Goal: Book appointment/travel/reservation

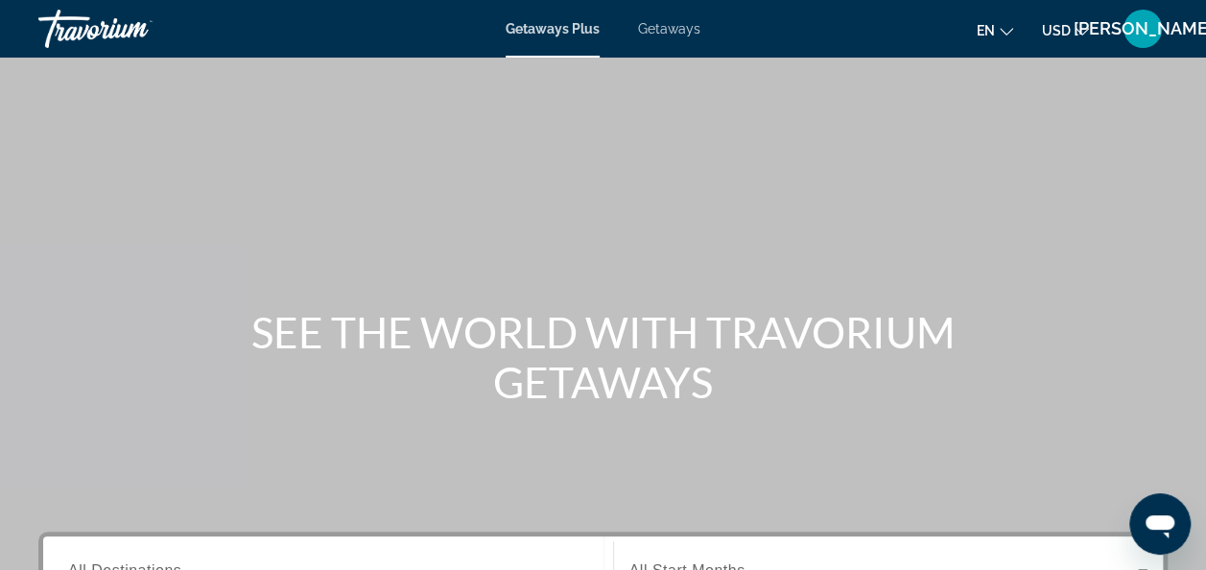
click at [669, 15] on div "Getaways Plus Getaways en English Español Français Italiano Português русский U…" at bounding box center [603, 29] width 1206 height 50
click at [666, 36] on span "Getaways" at bounding box center [669, 28] width 62 height 15
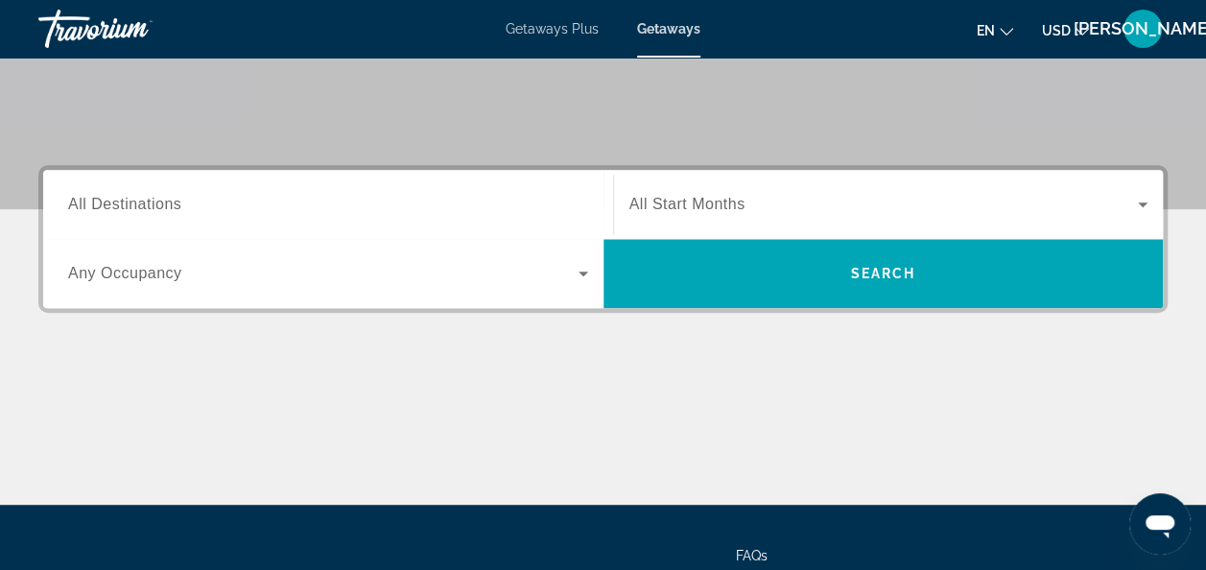
scroll to position [366, 0]
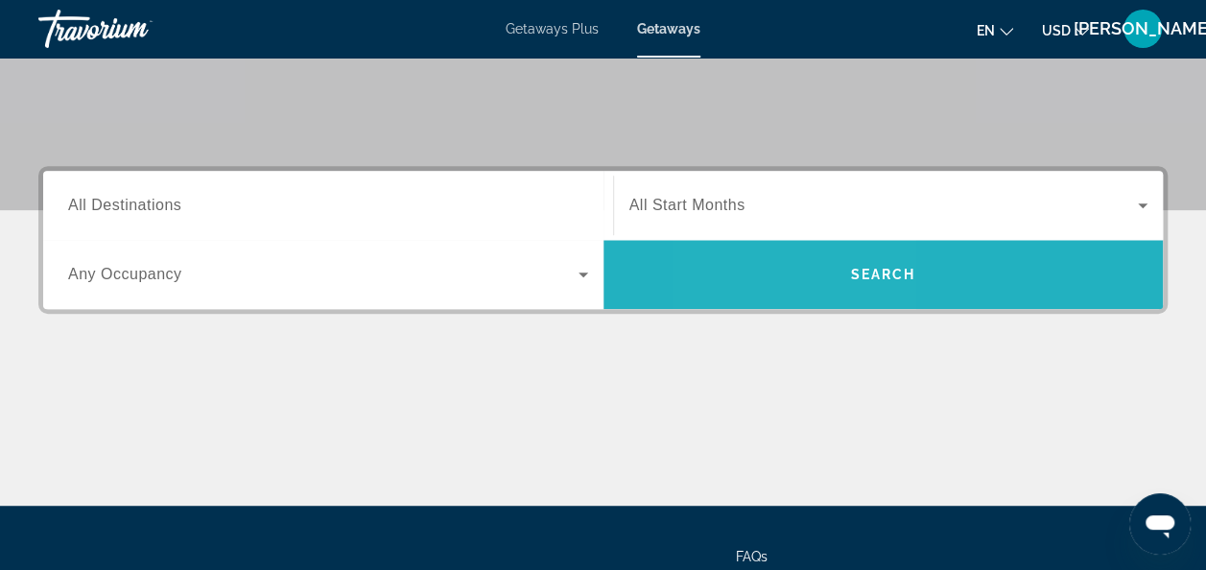
click at [796, 278] on span "Search" at bounding box center [884, 274] width 560 height 46
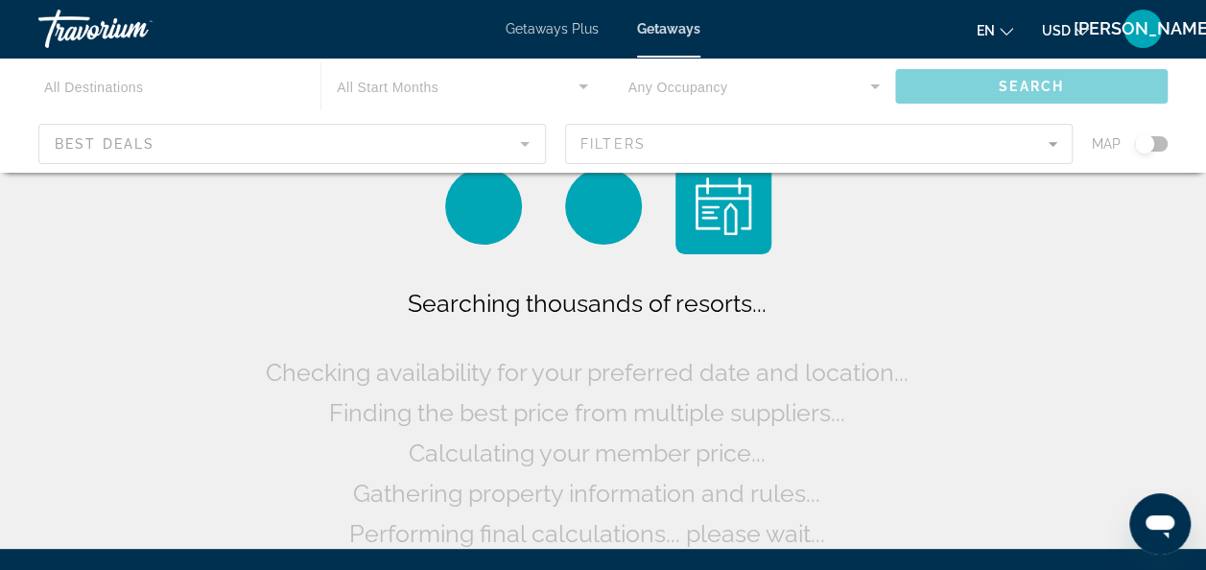
click at [169, 140] on div "Main content" at bounding box center [603, 115] width 1206 height 115
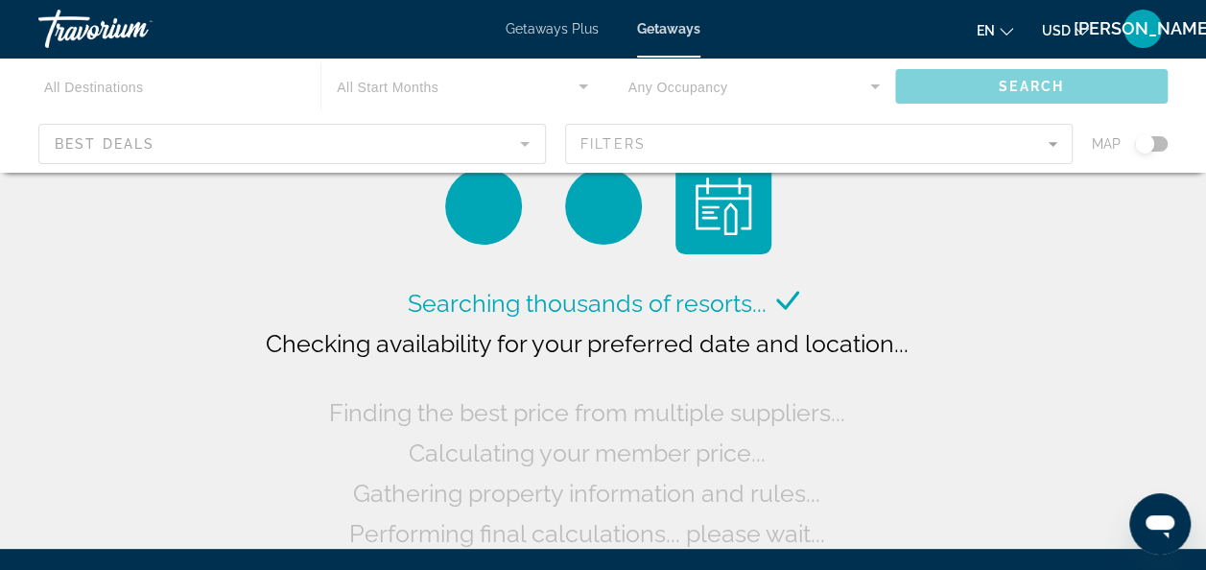
click at [158, 149] on div "Main content" at bounding box center [603, 115] width 1206 height 115
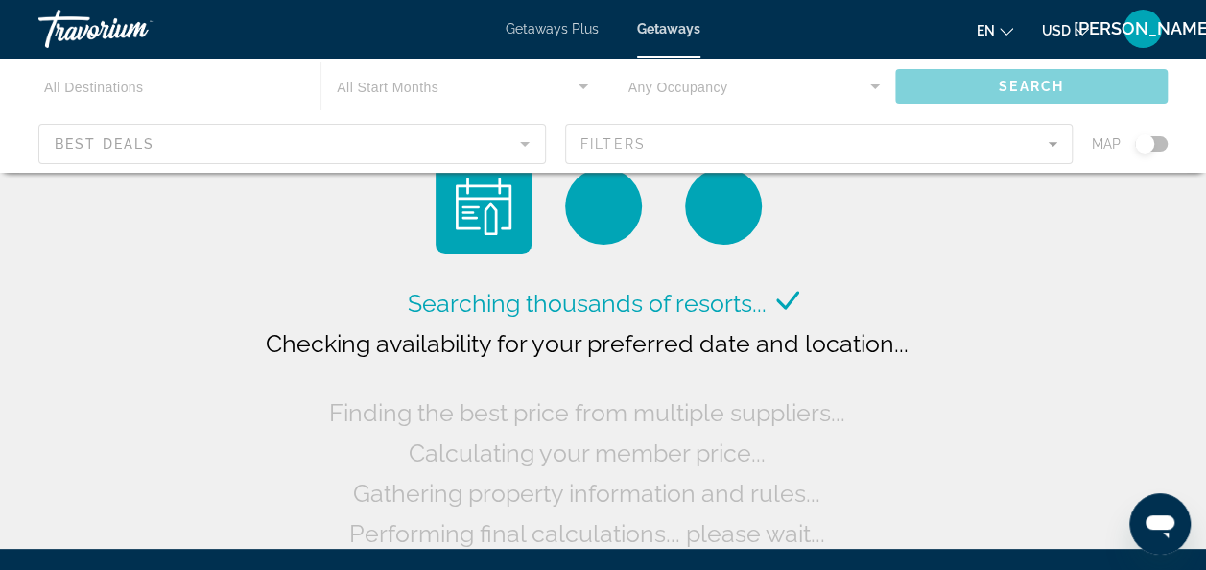
click at [158, 149] on div "Main content" at bounding box center [603, 115] width 1206 height 115
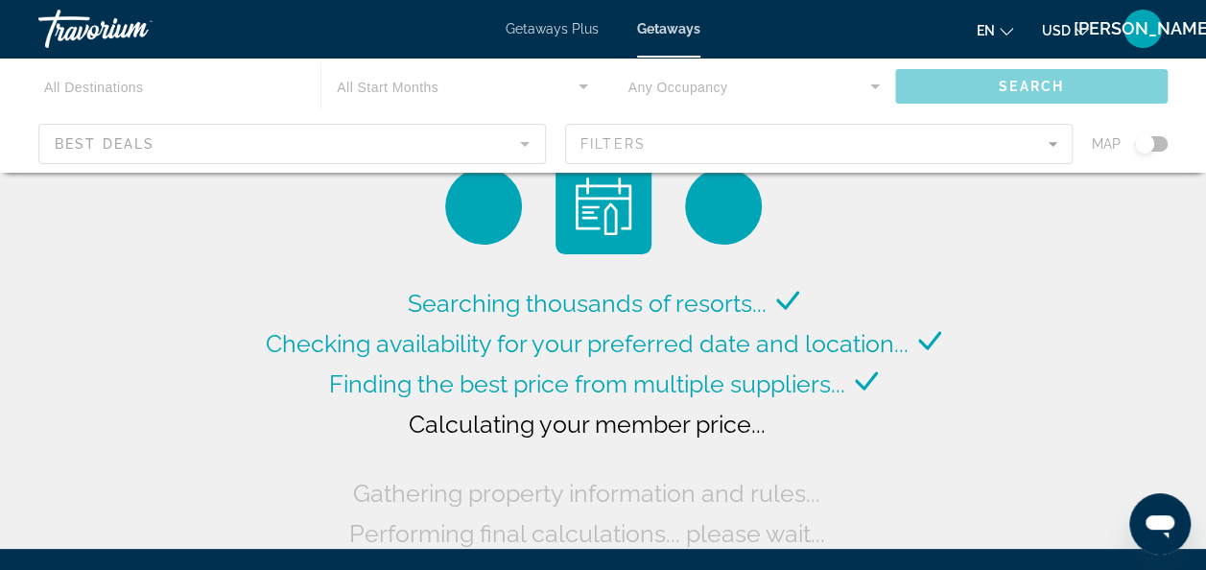
click at [337, 151] on div "Main content" at bounding box center [603, 115] width 1206 height 115
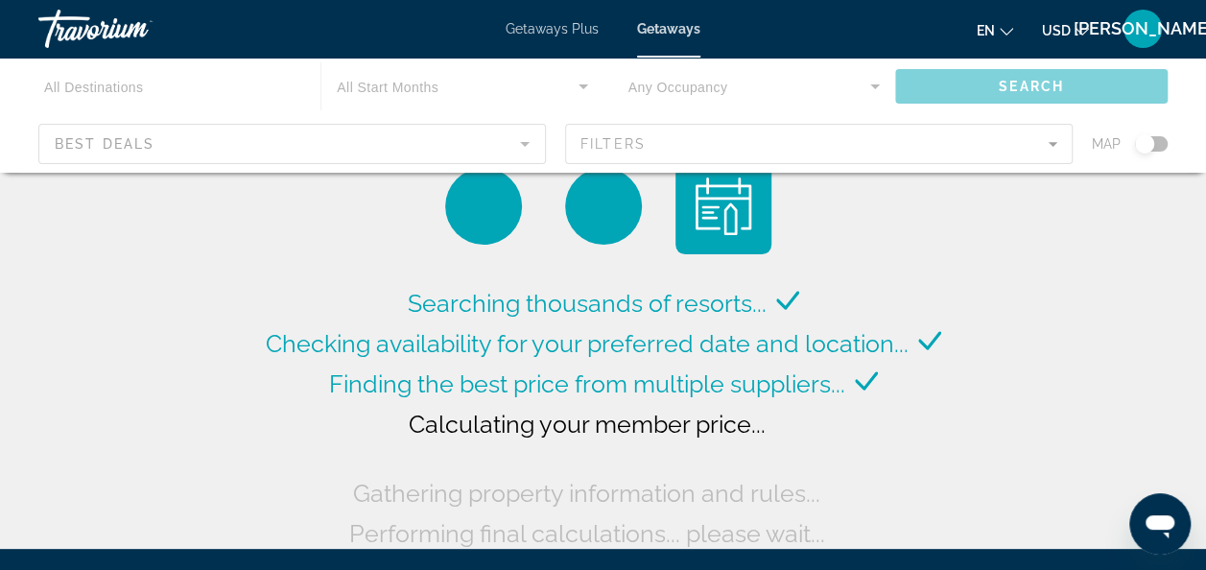
click at [337, 151] on div "Main content" at bounding box center [603, 115] width 1206 height 115
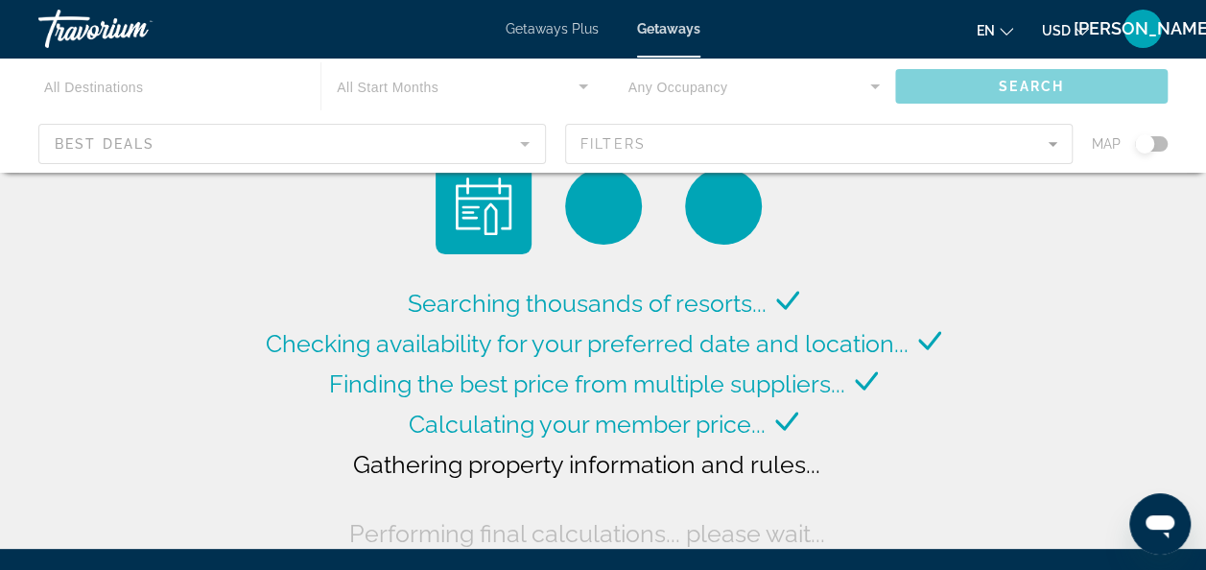
click at [271, 134] on div "Main content" at bounding box center [603, 115] width 1206 height 115
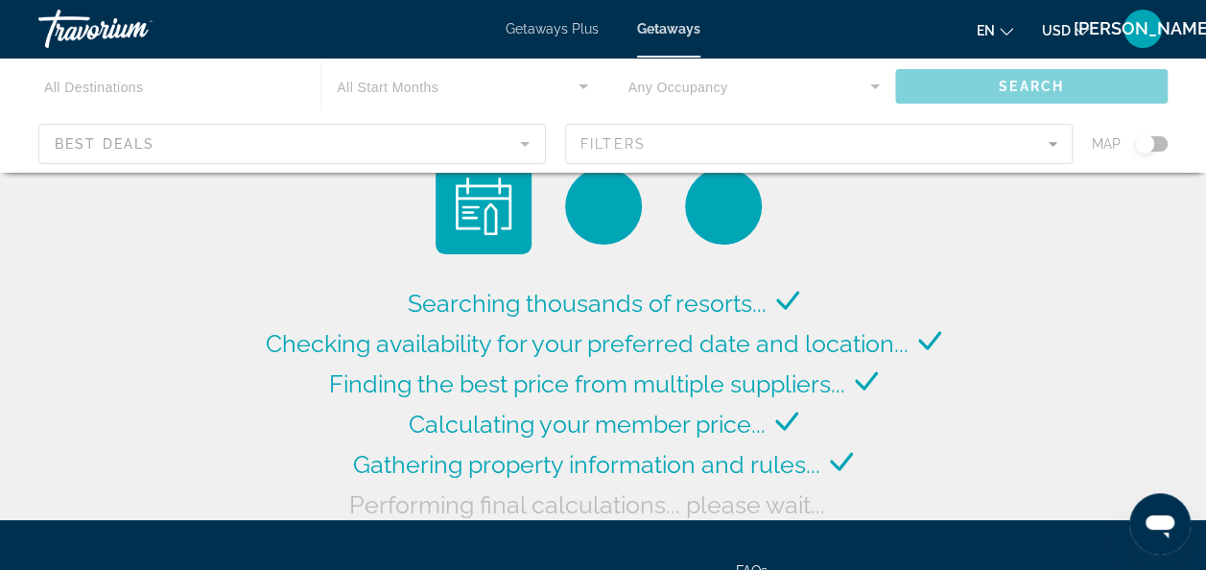
click at [493, 153] on div "Main content" at bounding box center [603, 115] width 1206 height 115
drag, startPoint x: 493, startPoint y: 153, endPoint x: 540, endPoint y: 140, distance: 48.6
click at [540, 140] on div "Main content" at bounding box center [603, 115] width 1206 height 115
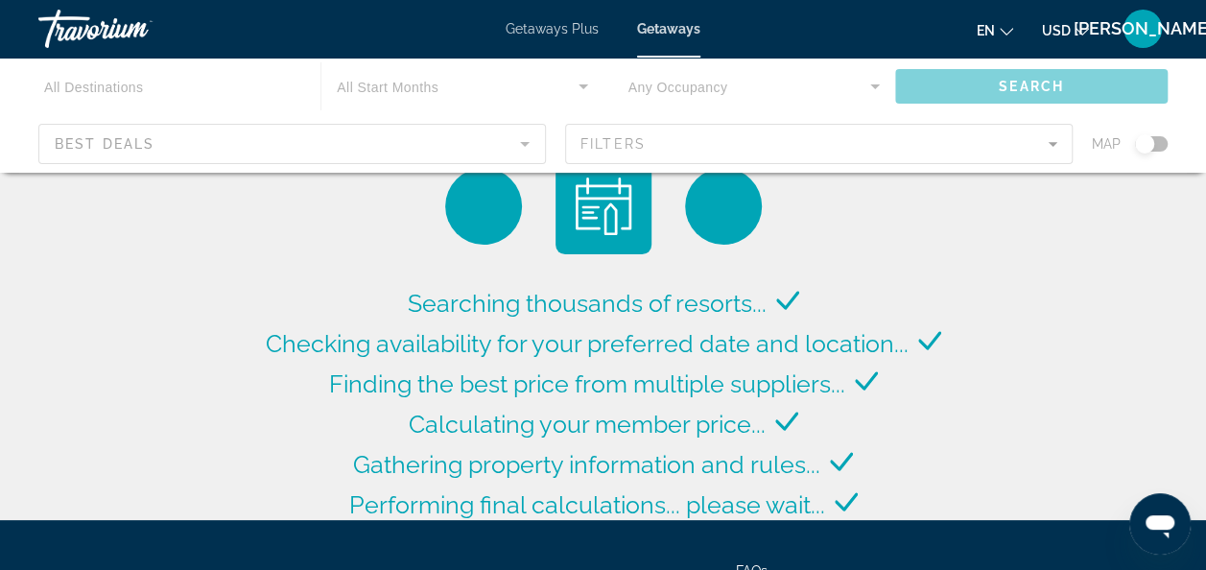
click at [512, 138] on div "Main content" at bounding box center [603, 115] width 1206 height 115
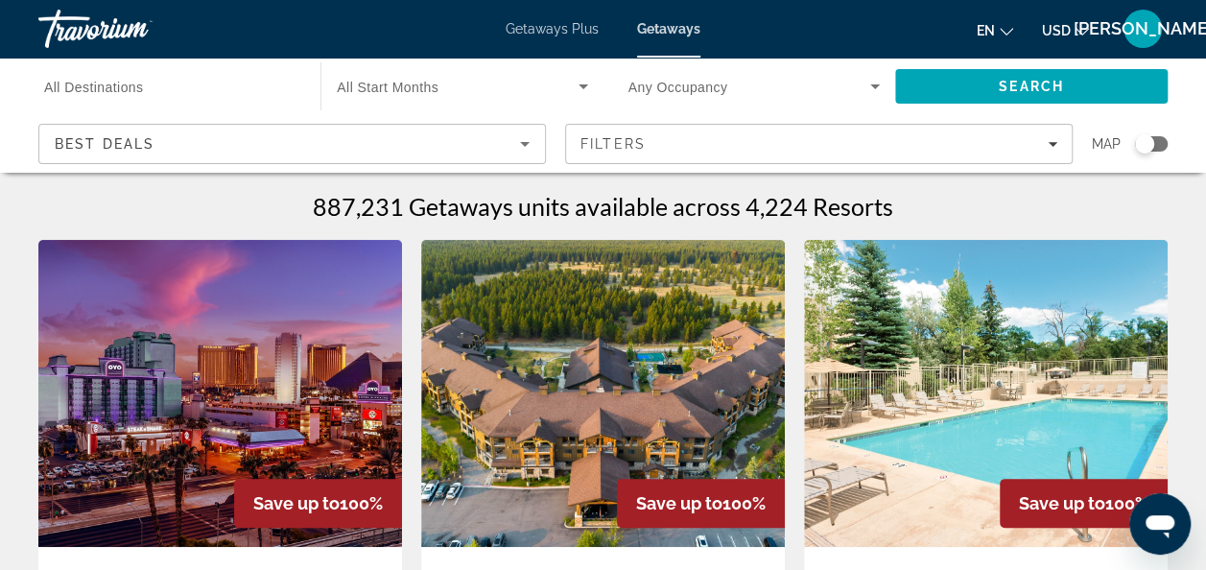
click at [179, 140] on div "Best Deals" at bounding box center [287, 143] width 465 height 23
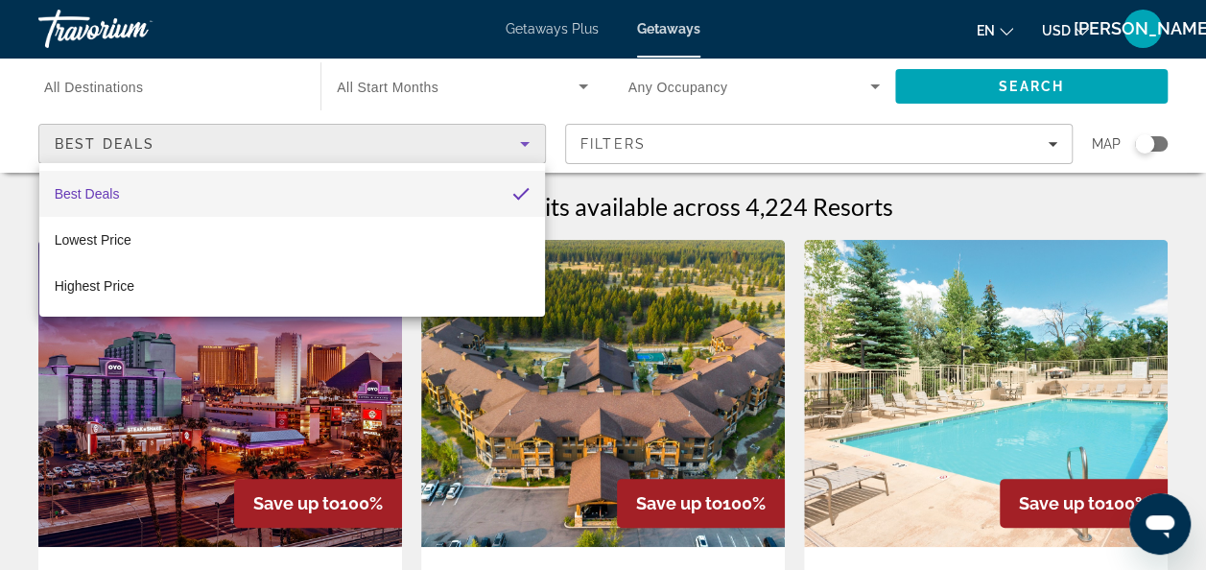
click at [179, 140] on div at bounding box center [603, 285] width 1206 height 570
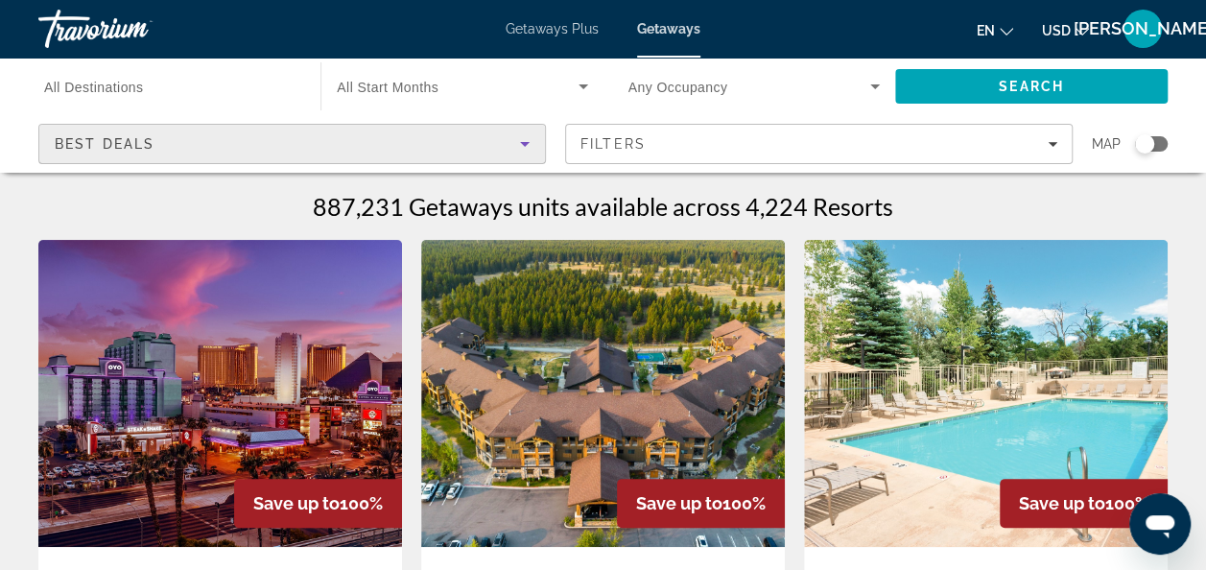
click at [179, 140] on div "Best Deals" at bounding box center [287, 143] width 465 height 23
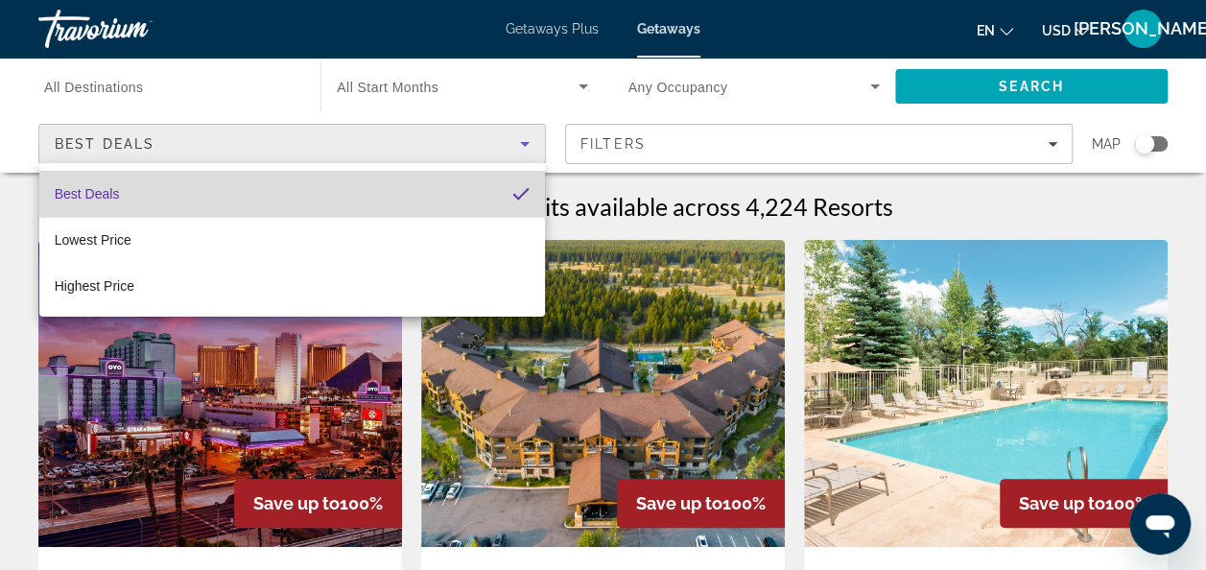
click at [251, 191] on mat-option "Best Deals" at bounding box center [292, 194] width 506 height 46
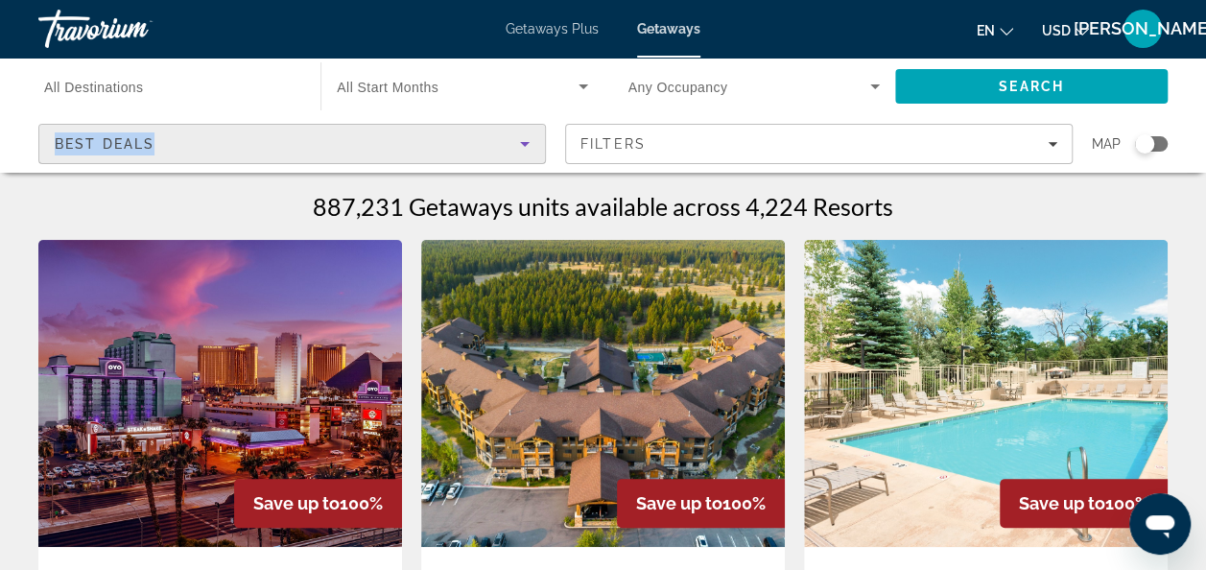
drag, startPoint x: 200, startPoint y: 142, endPoint x: 47, endPoint y: 131, distance: 152.9
click at [47, 131] on div "Best Deals" at bounding box center [292, 144] width 506 height 38
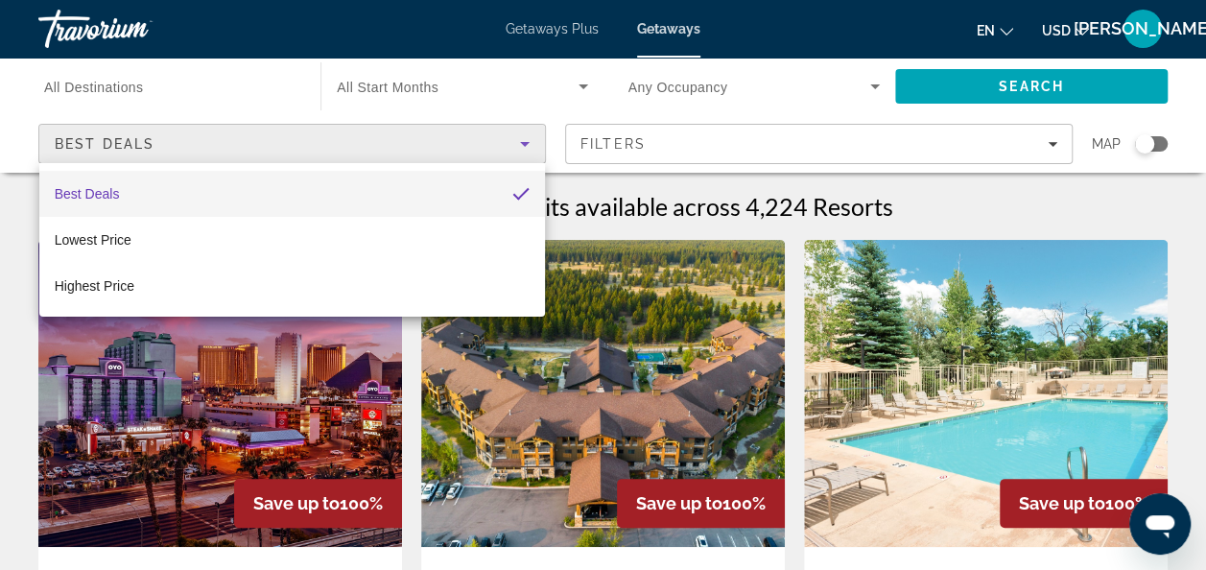
drag, startPoint x: 47, startPoint y: 131, endPoint x: 282, endPoint y: 80, distance: 240.8
click at [282, 80] on div at bounding box center [603, 285] width 1206 height 570
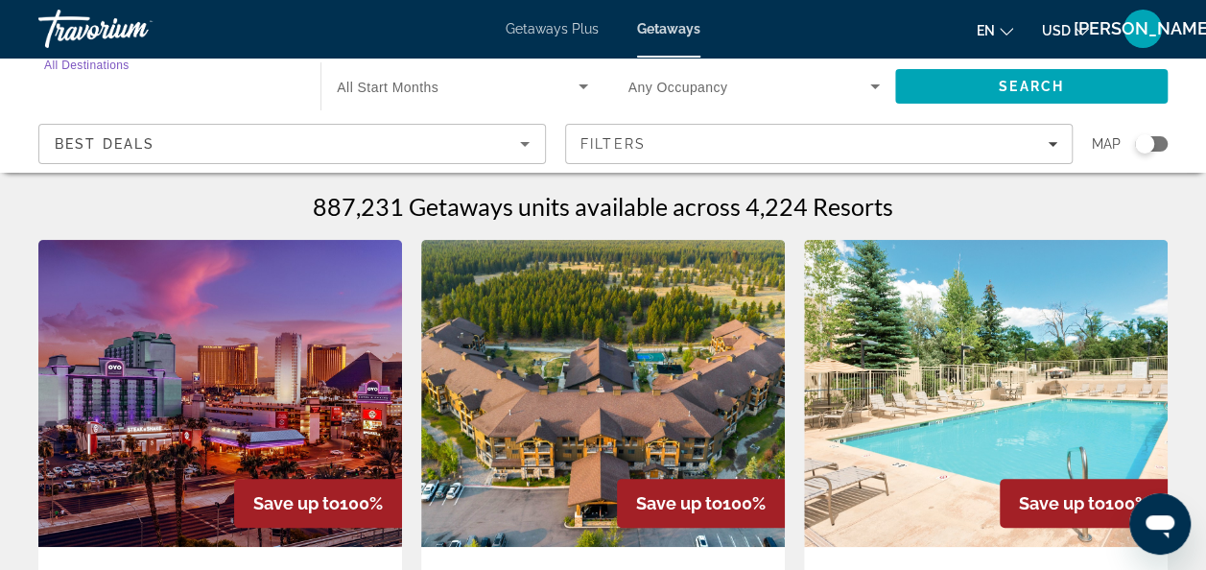
click at [175, 88] on input "Destination All Destinations" at bounding box center [169, 87] width 251 height 23
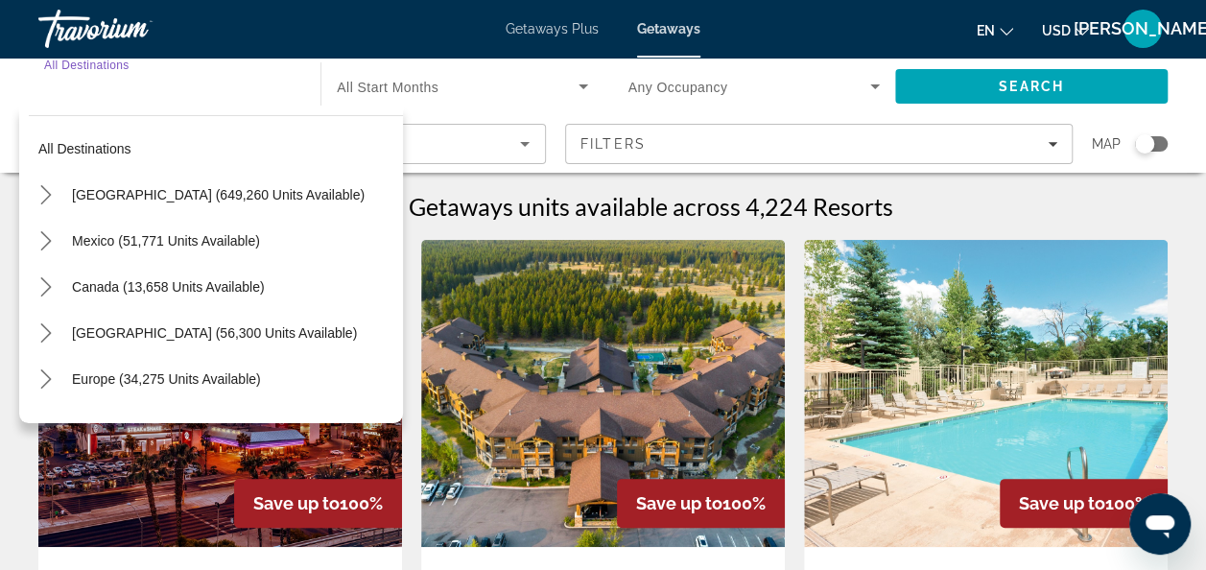
click at [175, 88] on input "Destination All Destinations" at bounding box center [169, 87] width 251 height 23
click at [152, 86] on input "Destination All Destinations" at bounding box center [169, 87] width 251 height 23
click at [482, 99] on div "Search widget" at bounding box center [462, 86] width 250 height 54
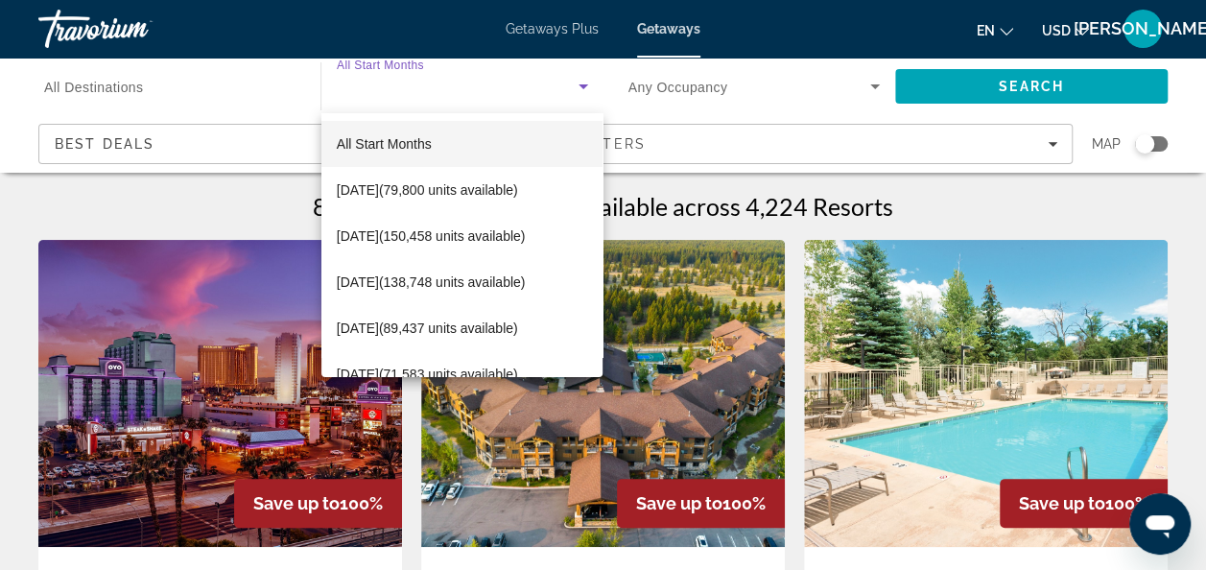
click at [989, 84] on div at bounding box center [603, 285] width 1206 height 570
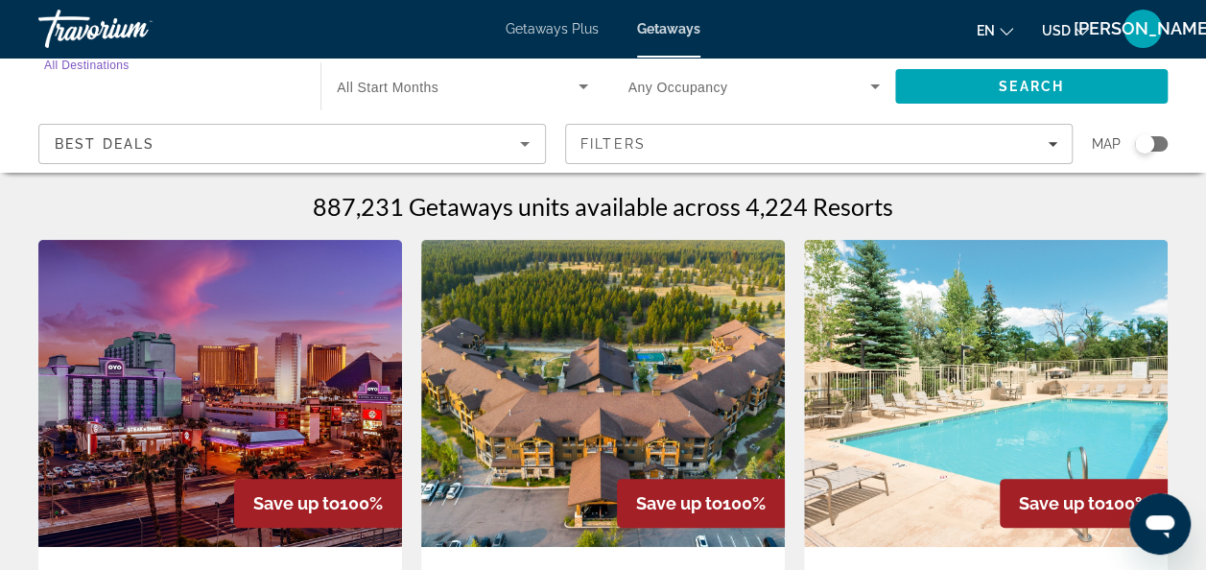
click at [159, 86] on input "Destination All Destinations" at bounding box center [169, 87] width 251 height 23
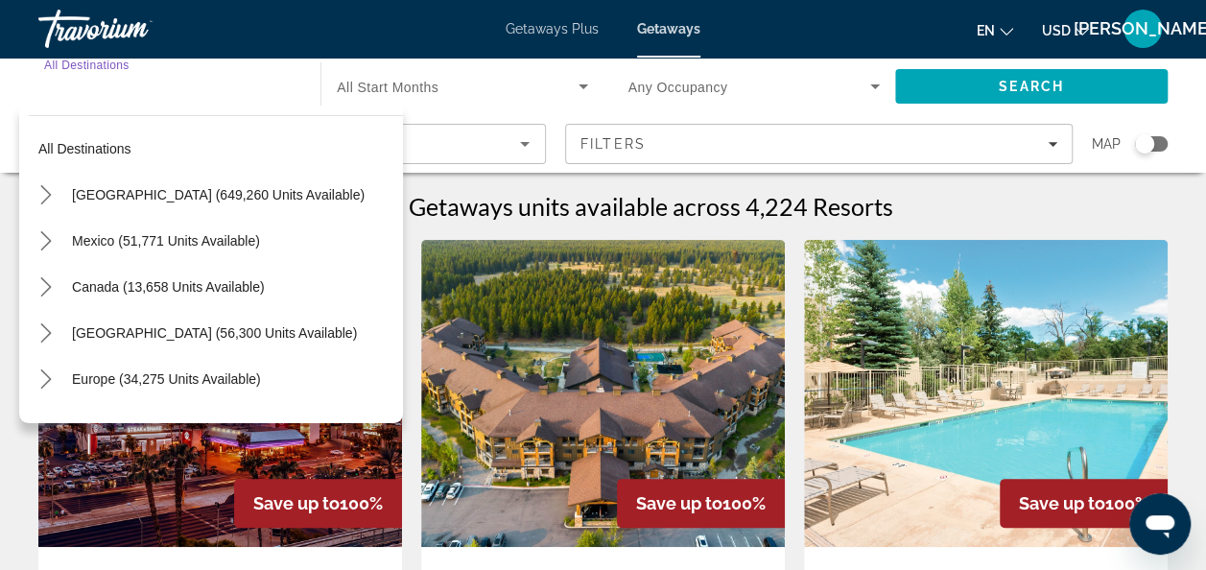
click at [247, 71] on div "Search widget" at bounding box center [169, 86] width 251 height 55
click at [482, 77] on span "Search widget" at bounding box center [457, 86] width 241 height 23
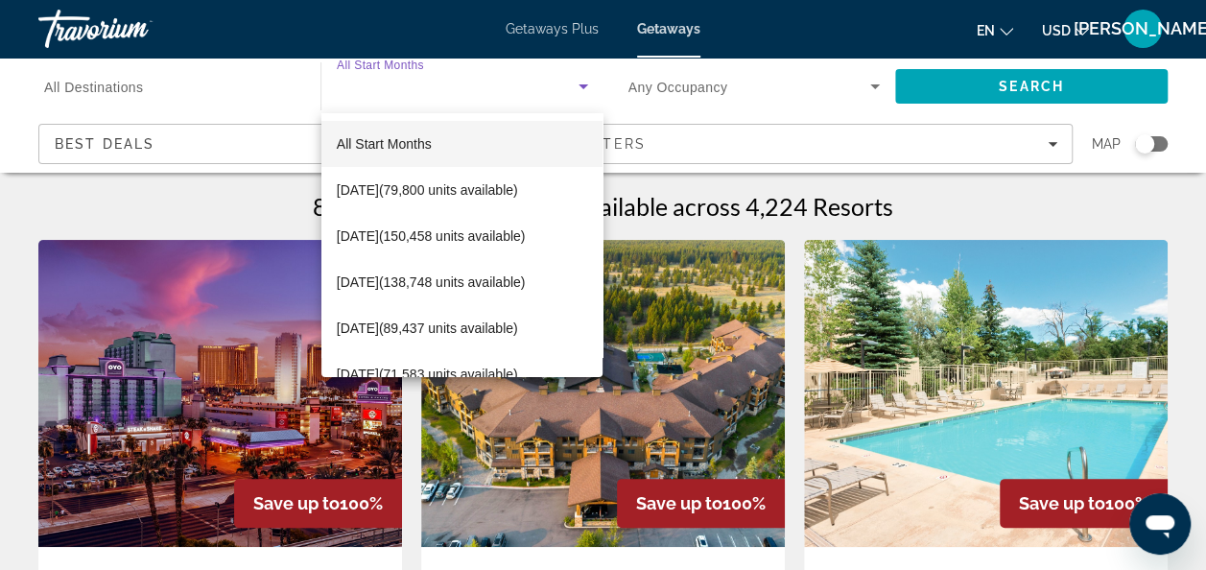
click at [177, 144] on div at bounding box center [603, 285] width 1206 height 570
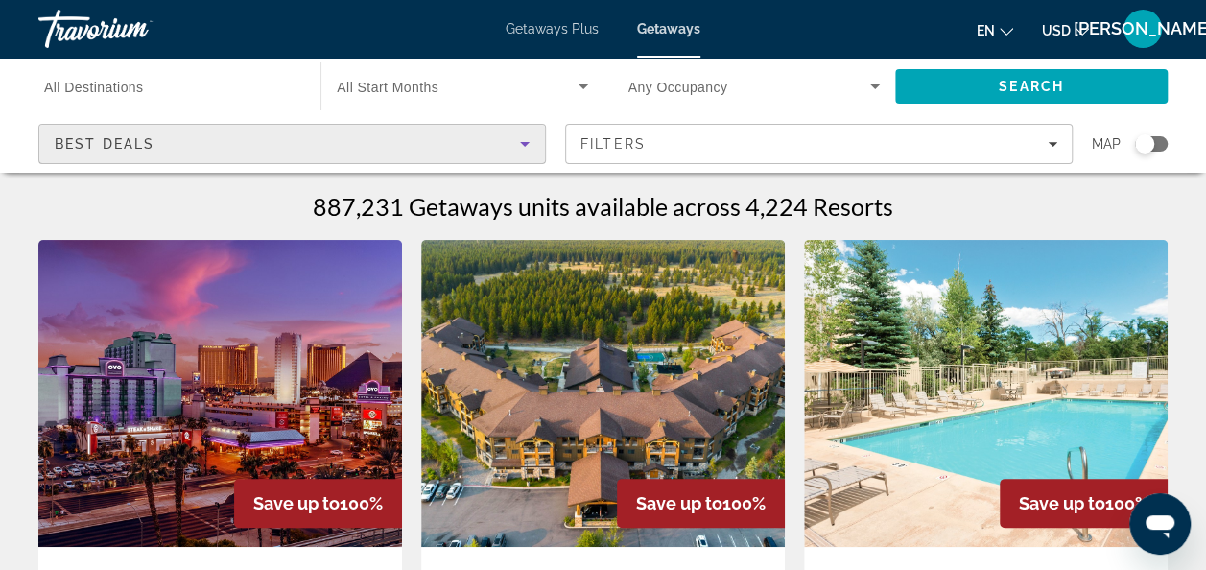
click at [167, 142] on div "Best Deals" at bounding box center [287, 143] width 465 height 23
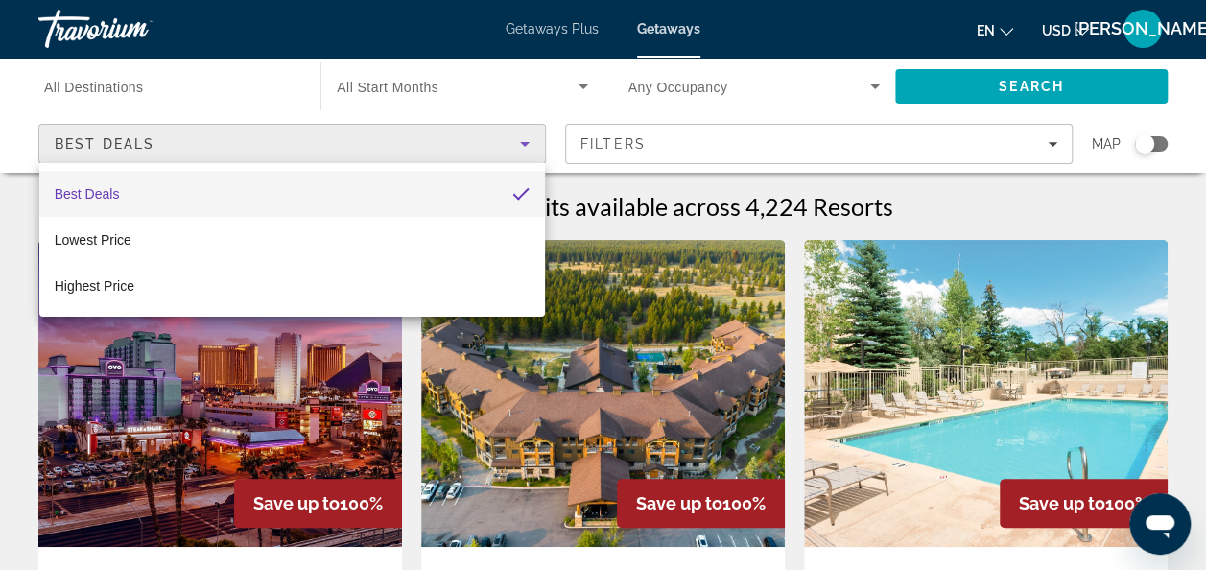
click at [167, 142] on div at bounding box center [603, 285] width 1206 height 570
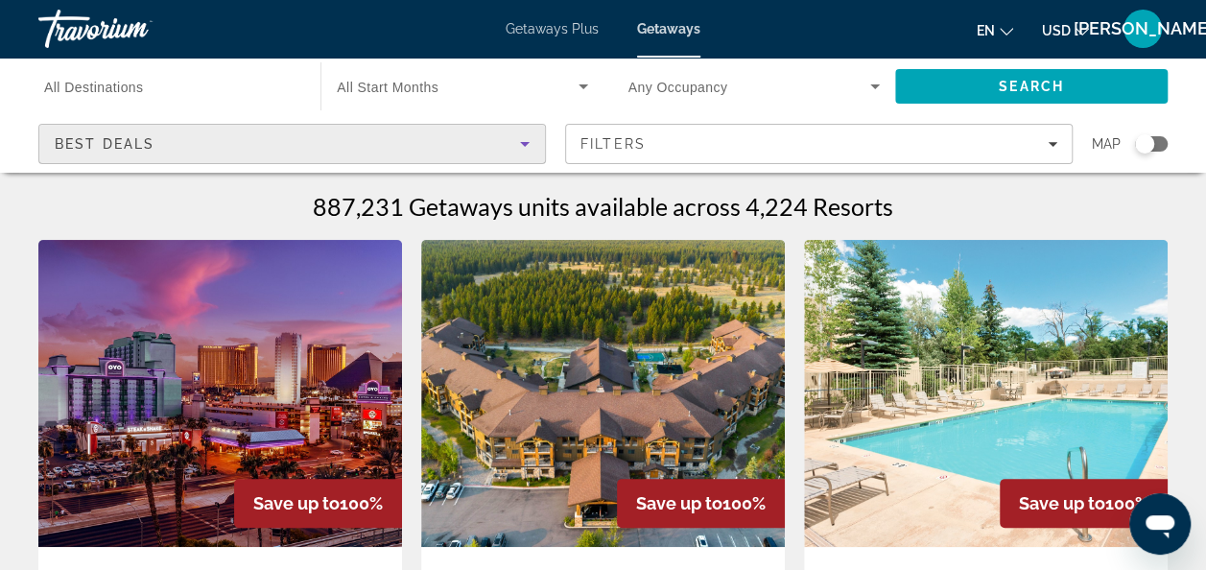
click at [373, 146] on div "Best Deals" at bounding box center [287, 143] width 465 height 23
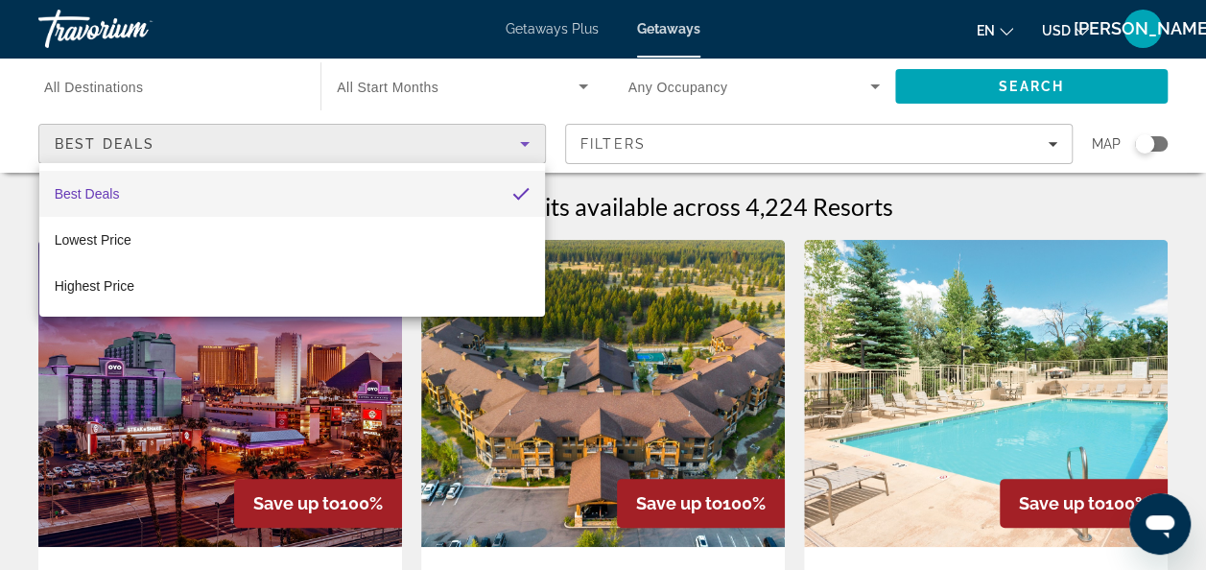
click at [373, 146] on div at bounding box center [603, 285] width 1206 height 570
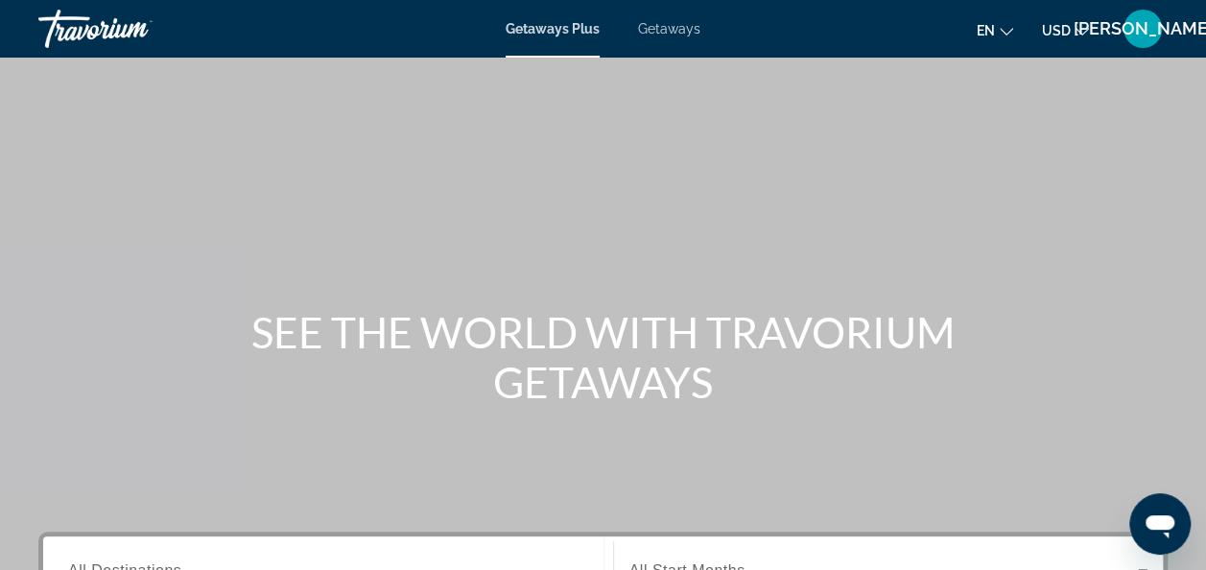
click at [587, 36] on span "Getaways Plus" at bounding box center [553, 28] width 94 height 15
click at [672, 36] on span "Getaways" at bounding box center [669, 28] width 62 height 15
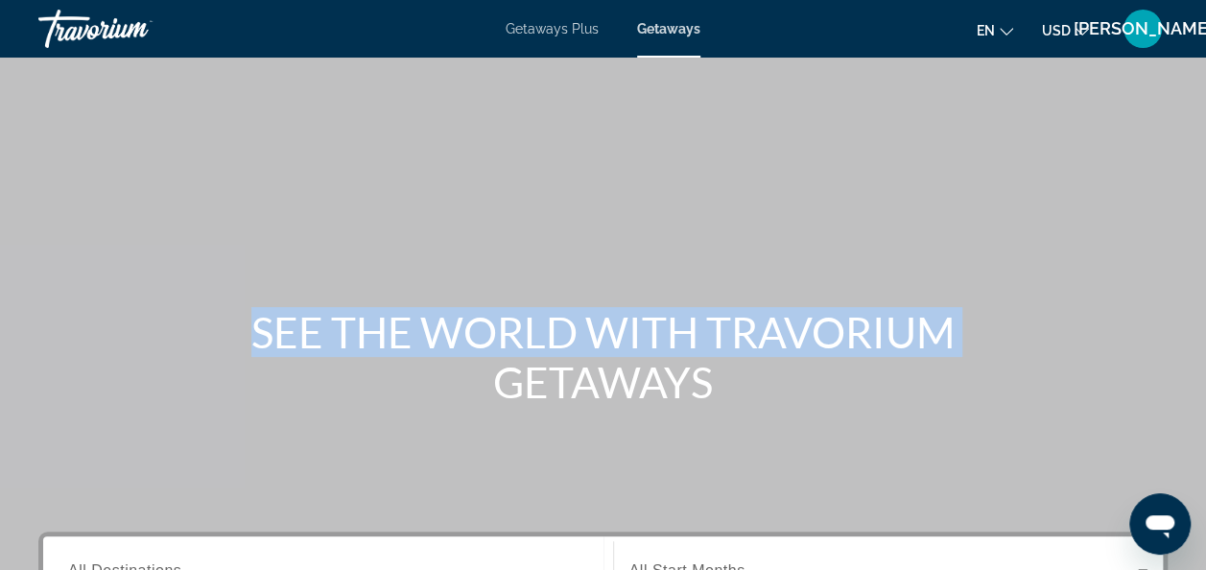
drag, startPoint x: 1202, startPoint y: 79, endPoint x: 1223, endPoint y: 296, distance: 217.8
click at [1206, 296] on html "Skip to main content Getaways Plus Getaways en English Español Français Italian…" at bounding box center [603, 285] width 1206 height 570
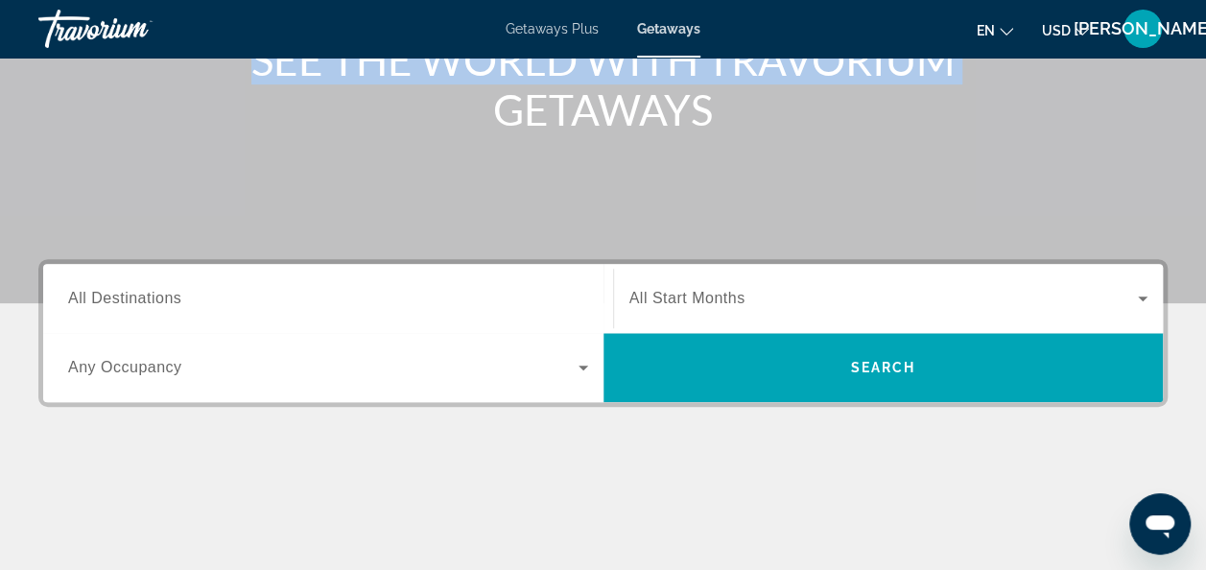
scroll to position [253, 0]
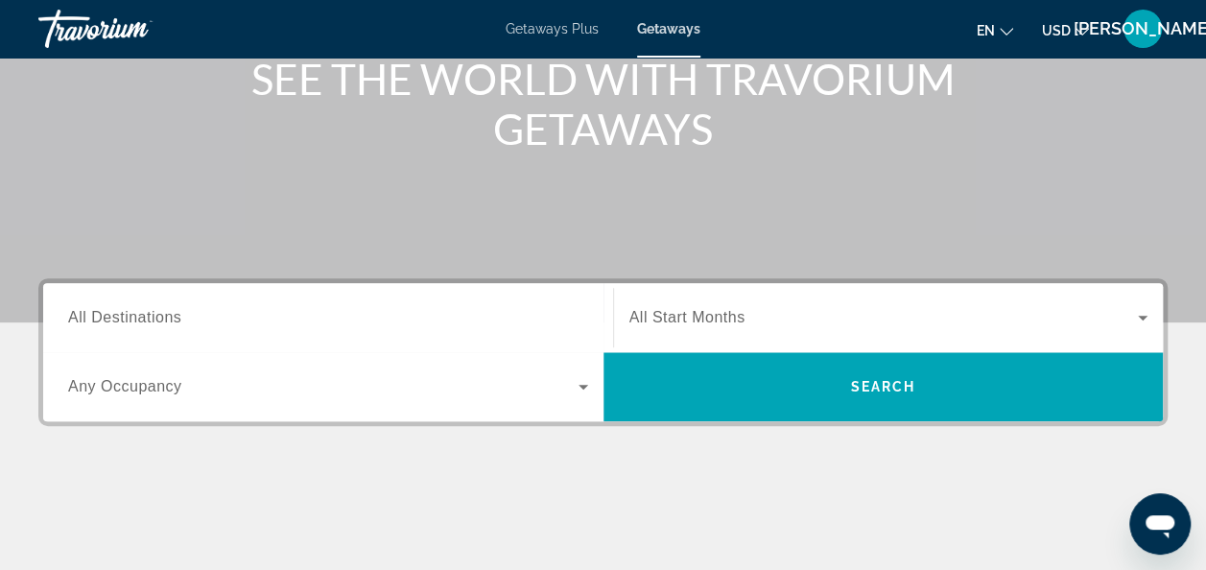
click at [180, 319] on span "All Destinations" at bounding box center [124, 317] width 113 height 16
click at [180, 319] on input "Destination All Destinations" at bounding box center [328, 318] width 520 height 23
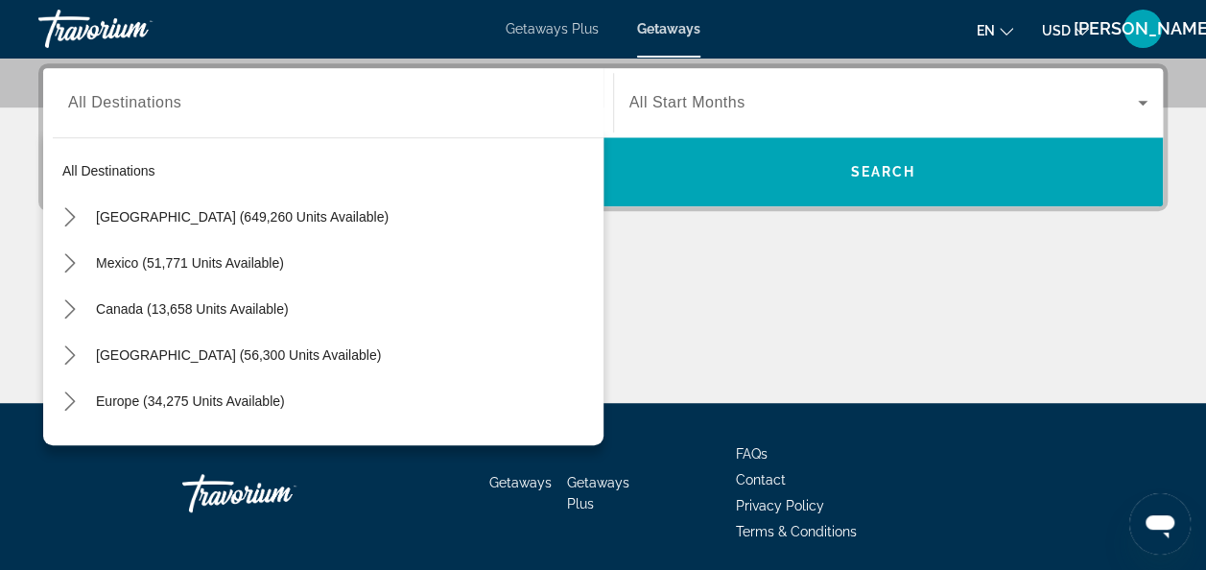
scroll to position [311, 0]
